Goal: Task Accomplishment & Management: Manage account settings

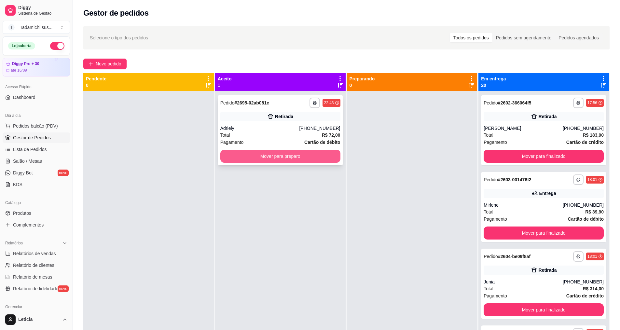
scroll to position [8, 0]
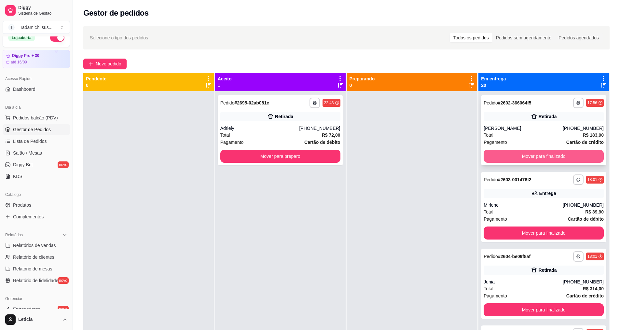
click at [513, 158] on button "Mover para finalizado" at bounding box center [543, 156] width 120 height 13
click at [513, 158] on button "Mover para finalizado" at bounding box center [543, 156] width 116 height 13
click at [513, 158] on button "Mover para finalizado" at bounding box center [543, 156] width 120 height 13
click at [513, 157] on button "Mover para finalizado" at bounding box center [543, 156] width 116 height 13
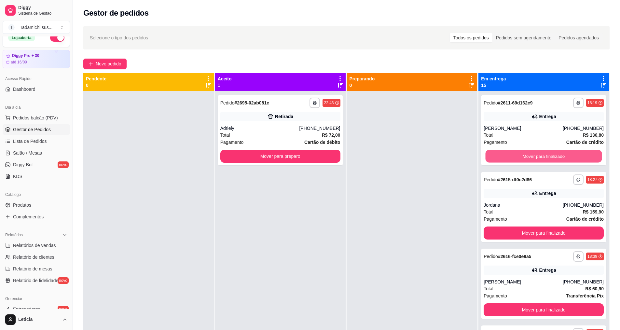
click at [513, 157] on button "Mover para finalizado" at bounding box center [543, 156] width 116 height 13
click at [513, 226] on button "Mover para finalizado" at bounding box center [543, 232] width 120 height 13
click at [513, 157] on button "Mover para finalizado" at bounding box center [543, 156] width 116 height 13
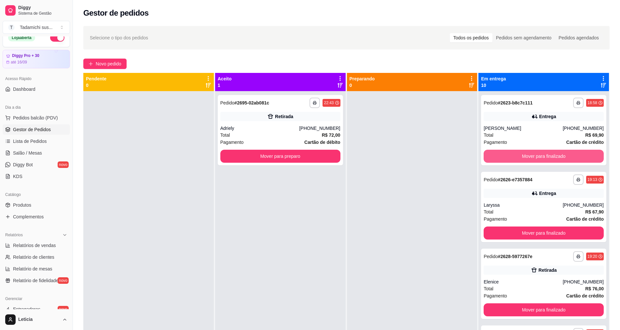
click at [513, 157] on button "Mover para finalizado" at bounding box center [543, 156] width 120 height 13
click at [513, 157] on button "Mover para finalizado" at bounding box center [543, 156] width 116 height 13
click at [513, 157] on button "Mover para finalizado" at bounding box center [543, 156] width 120 height 13
click at [513, 157] on button "Mover para finalizado" at bounding box center [543, 156] width 116 height 13
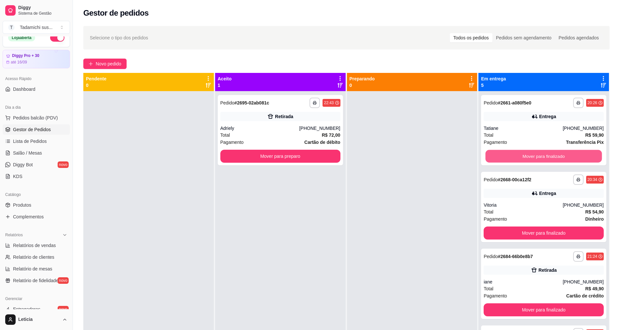
click at [513, 157] on button "Mover para finalizado" at bounding box center [543, 156] width 116 height 13
click at [513, 157] on button "Mover para finalizado" at bounding box center [543, 156] width 120 height 13
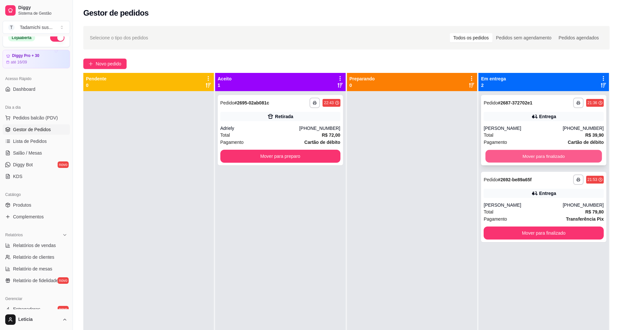
click at [512, 156] on button "Mover para finalizado" at bounding box center [543, 156] width 116 height 13
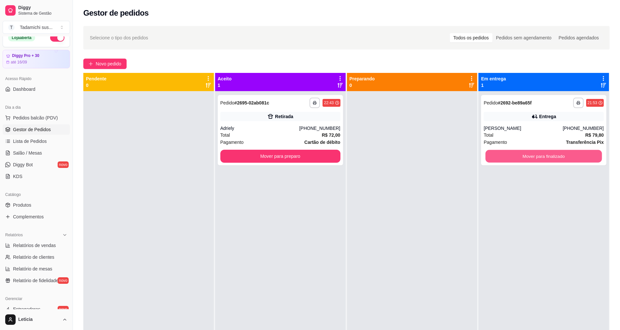
click at [512, 156] on button "Mover para finalizado" at bounding box center [543, 156] width 116 height 13
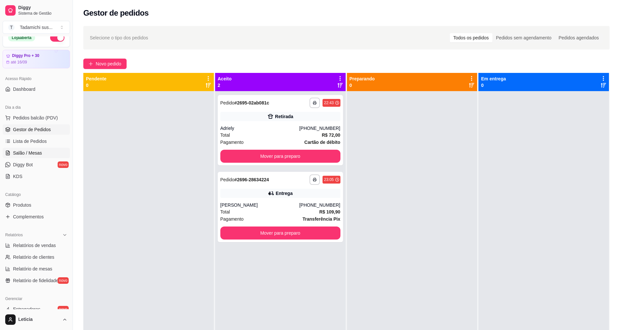
click at [20, 149] on link "Salão / Mesas" at bounding box center [36, 153] width 67 height 10
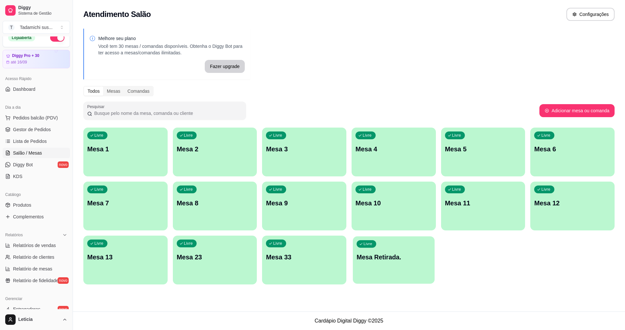
click at [380, 253] on p "Mesa Retirada." at bounding box center [394, 257] width 74 height 9
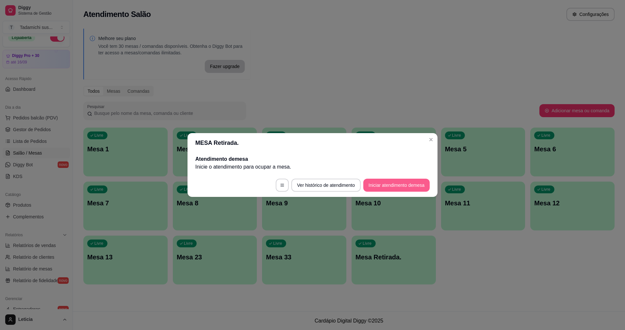
click at [374, 180] on button "Iniciar atendimento de mesa" at bounding box center [396, 185] width 66 height 13
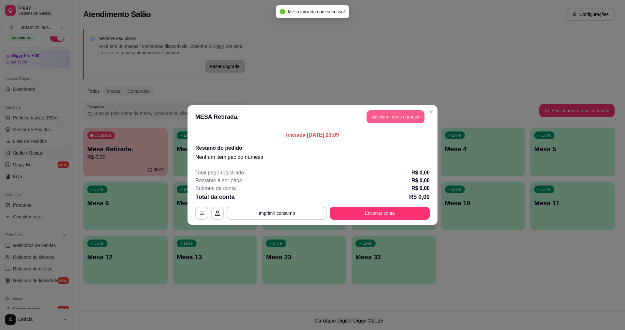
click at [384, 120] on button "Adicionar itens na mesa" at bounding box center [395, 116] width 58 height 13
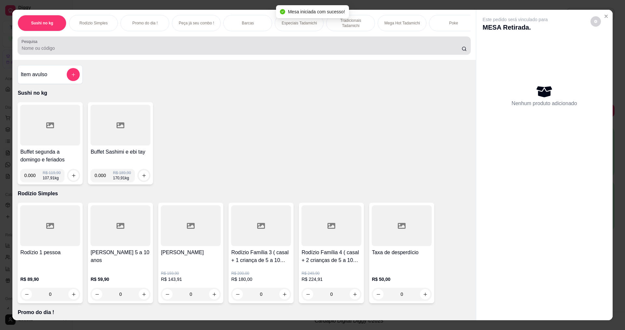
click at [156, 51] on input "Pesquisa" at bounding box center [241, 48] width 440 height 7
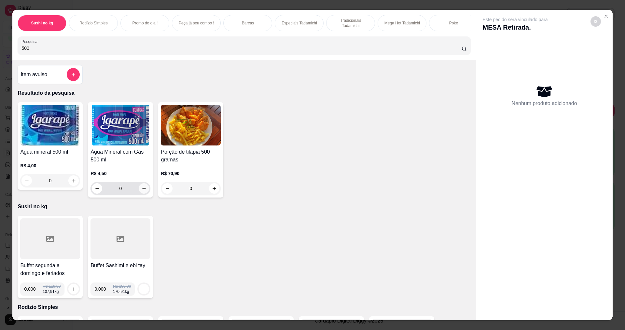
type input "500"
click at [142, 191] on icon "increase-product-quantity" at bounding box center [144, 188] width 5 height 5
type input "1"
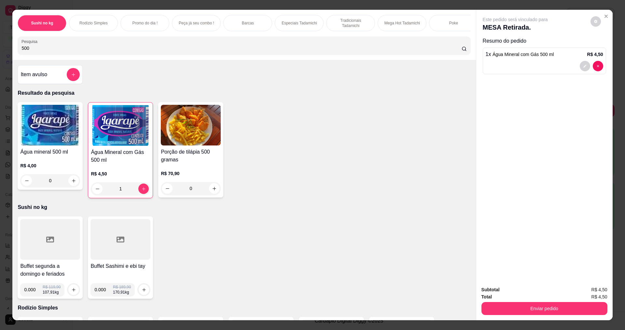
click at [130, 60] on div "Sushi no kg Rodízio Simples Promo do dia ! Peça já seu combo ! Barcas Especiais…" at bounding box center [243, 35] width 463 height 50
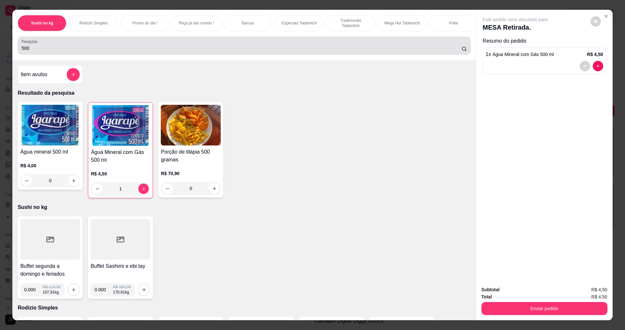
click at [128, 46] on div "500" at bounding box center [243, 45] width 445 height 13
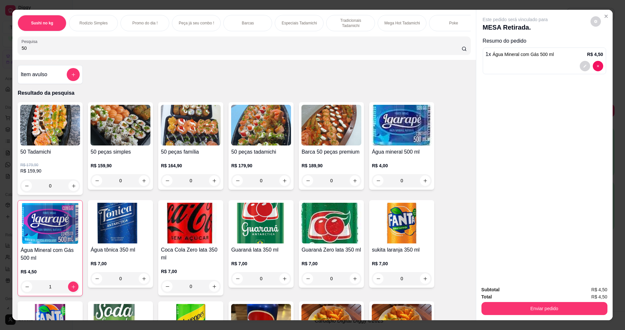
type input "5"
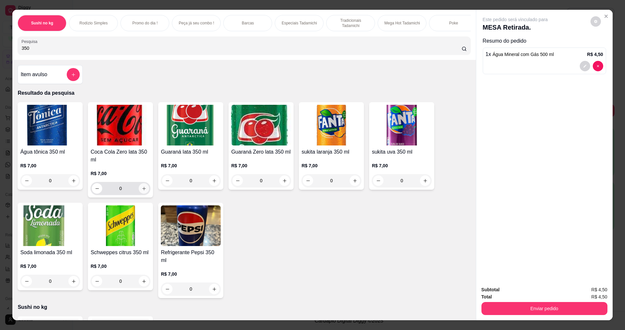
type input "350"
click at [143, 190] on button "increase-product-quantity" at bounding box center [144, 188] width 10 height 10
type input "1"
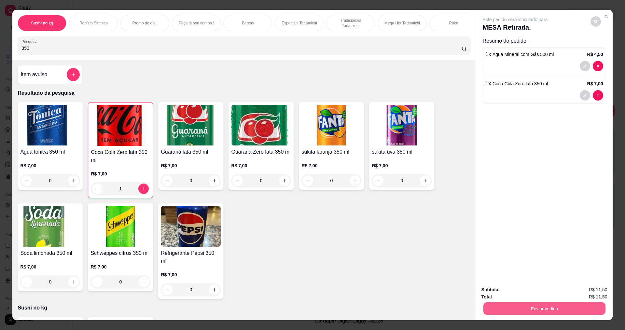
click at [486, 306] on button "Enviar pedido" at bounding box center [544, 308] width 122 height 13
click at [501, 287] on button "Não registrar e enviar pedido" at bounding box center [523, 292] width 68 height 12
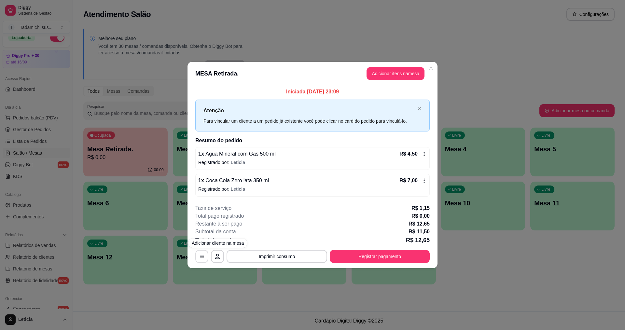
click at [204, 255] on icon "button" at bounding box center [201, 256] width 5 height 5
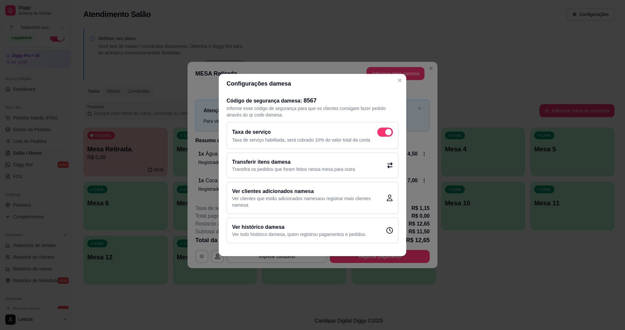
click at [388, 134] on span at bounding box center [388, 132] width 7 height 7
click at [381, 134] on input "checkbox" at bounding box center [379, 135] width 4 height 4
checkbox input "false"
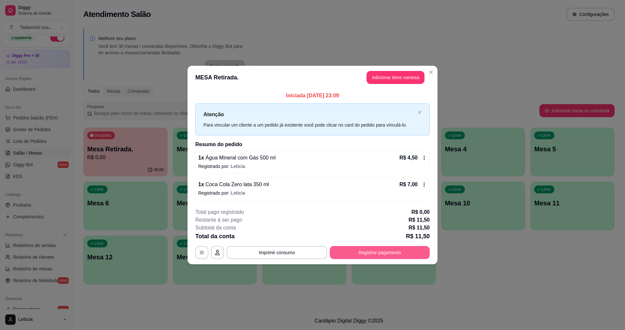
click at [352, 251] on button "Registrar pagamento" at bounding box center [380, 252] width 100 height 13
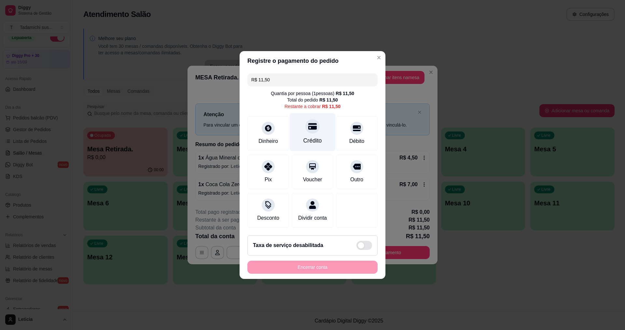
click at [307, 140] on div "Crédito" at bounding box center [312, 140] width 19 height 8
type input "R$ 0,00"
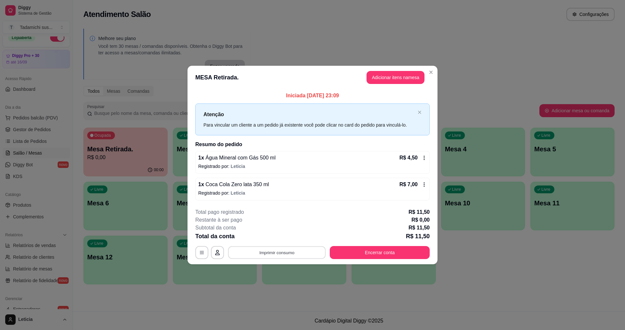
click at [299, 250] on button "Imprimir consumo" at bounding box center [277, 252] width 98 height 13
click at [278, 223] on button "IMPRESSORA" at bounding box center [278, 224] width 48 height 10
click at [347, 250] on button "Encerrar conta" at bounding box center [380, 252] width 100 height 13
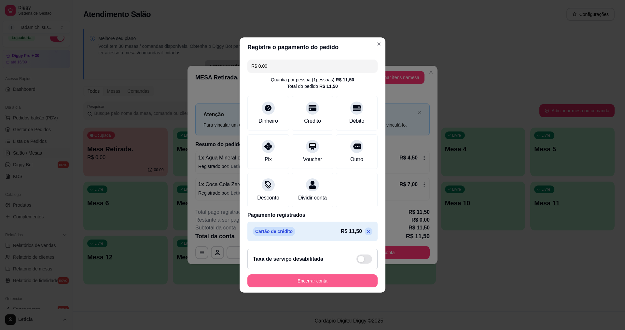
click at [325, 284] on button "Encerrar conta" at bounding box center [312, 280] width 130 height 13
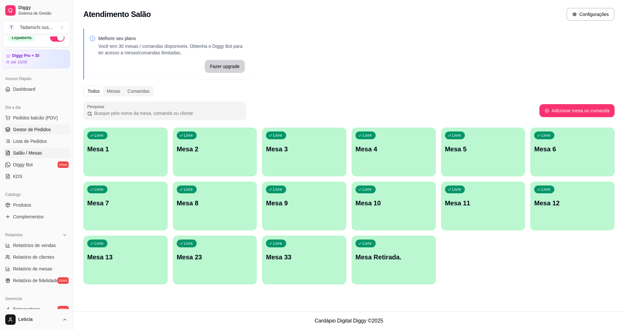
click at [24, 129] on span "Gestor de Pedidos" at bounding box center [32, 129] width 38 height 7
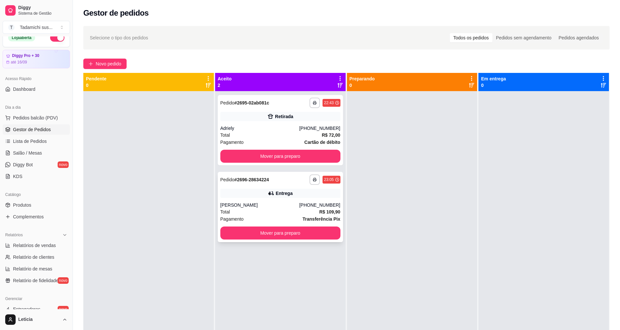
click at [255, 187] on div "**********" at bounding box center [280, 207] width 125 height 70
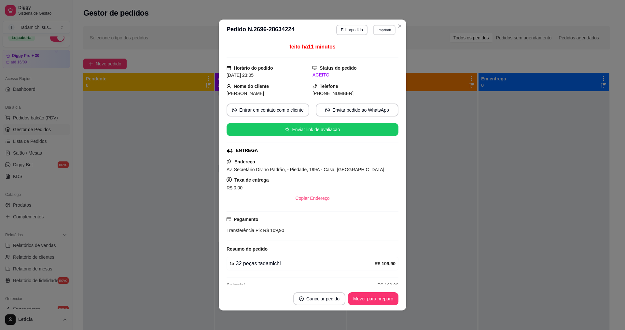
click at [377, 30] on button "Imprimir" at bounding box center [384, 30] width 22 height 10
click at [381, 52] on button "IMPRESSORA" at bounding box center [368, 53] width 50 height 10
